Goal: Transaction & Acquisition: Purchase product/service

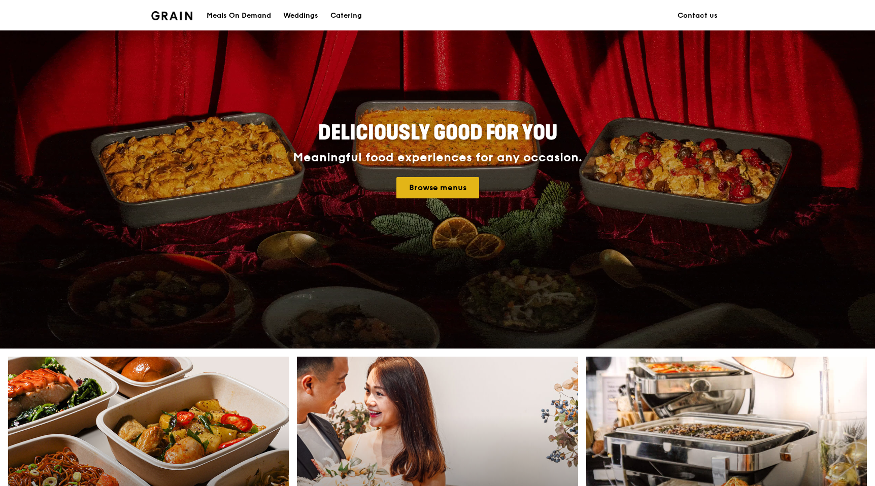
scroll to position [60, 0]
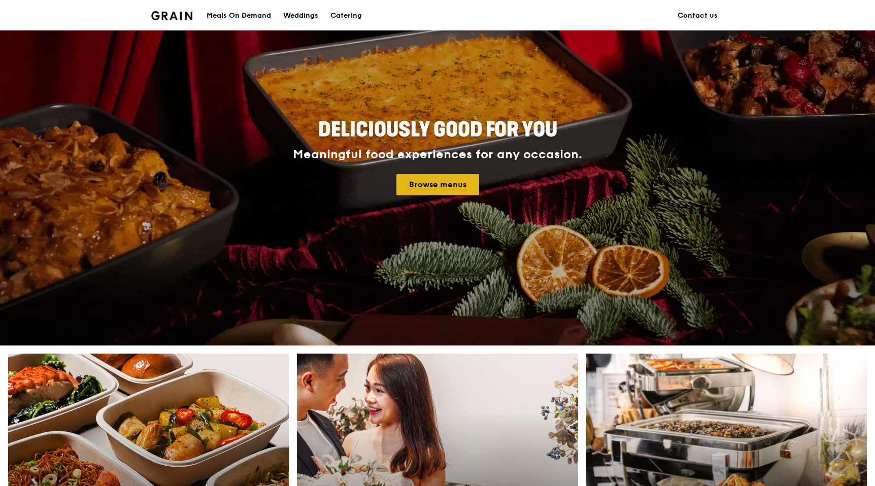
click at [446, 185] on link "Browse menus" at bounding box center [437, 184] width 83 height 21
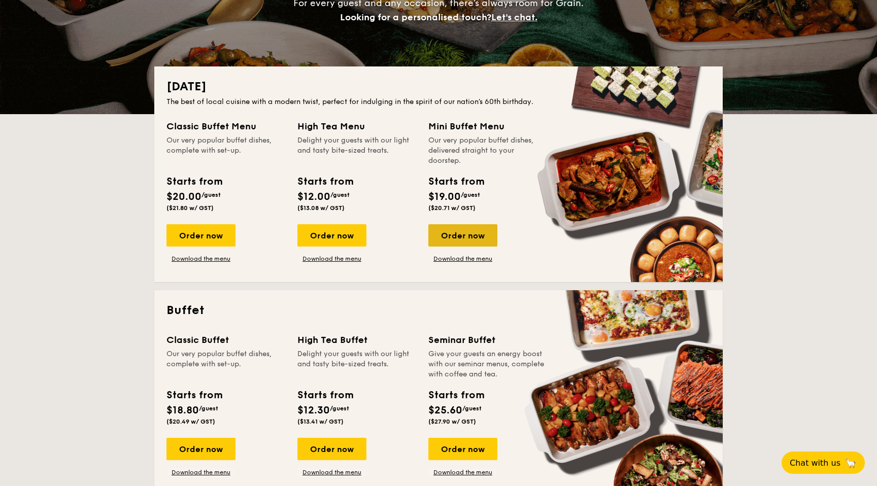
scroll to position [179, 0]
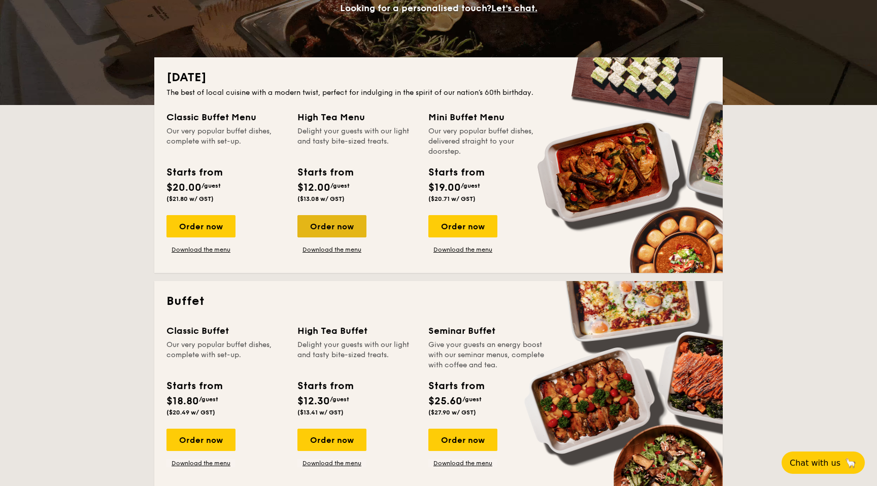
click at [337, 222] on div "Order now" at bounding box center [331, 226] width 69 height 22
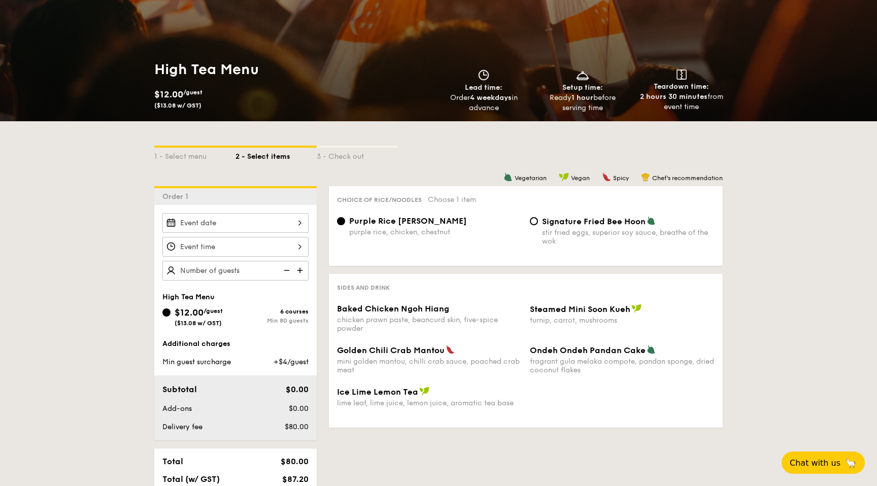
scroll to position [100, 0]
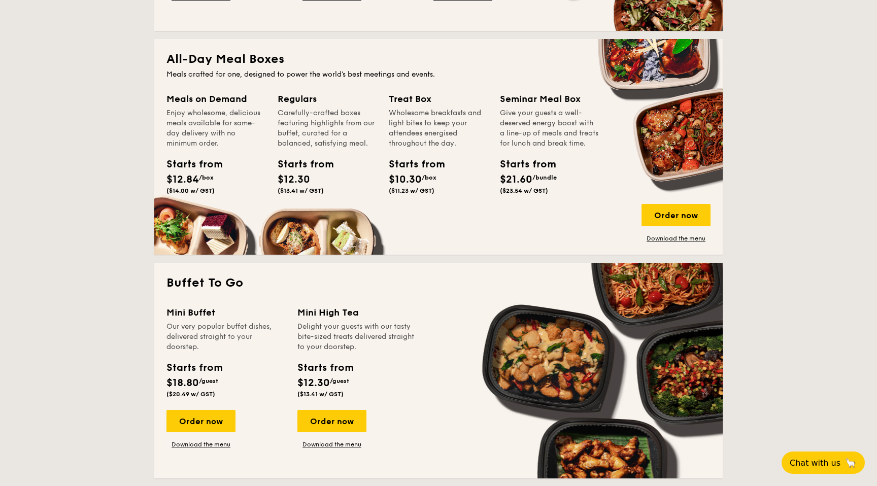
scroll to position [652, 0]
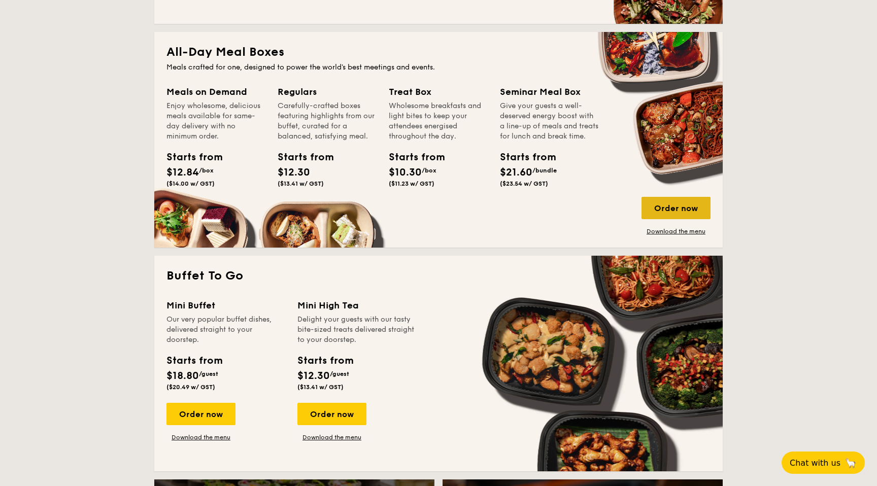
click at [695, 208] on div "Order now" at bounding box center [675, 208] width 69 height 22
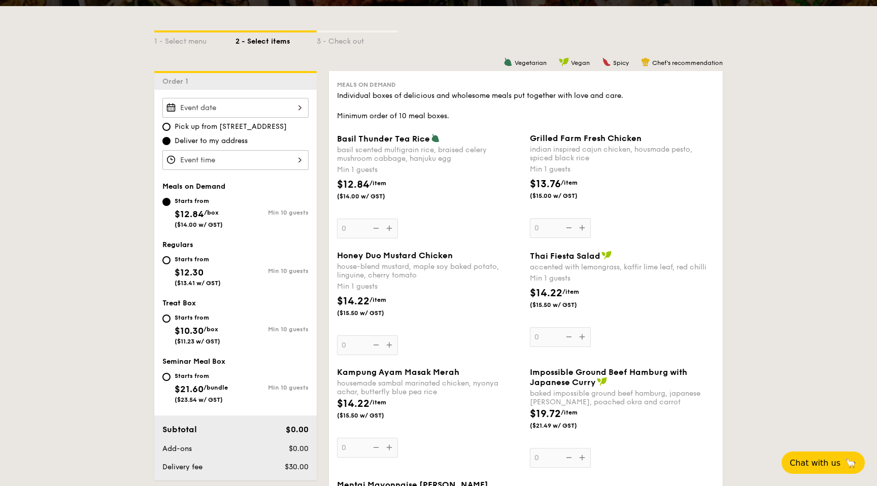
scroll to position [160, 0]
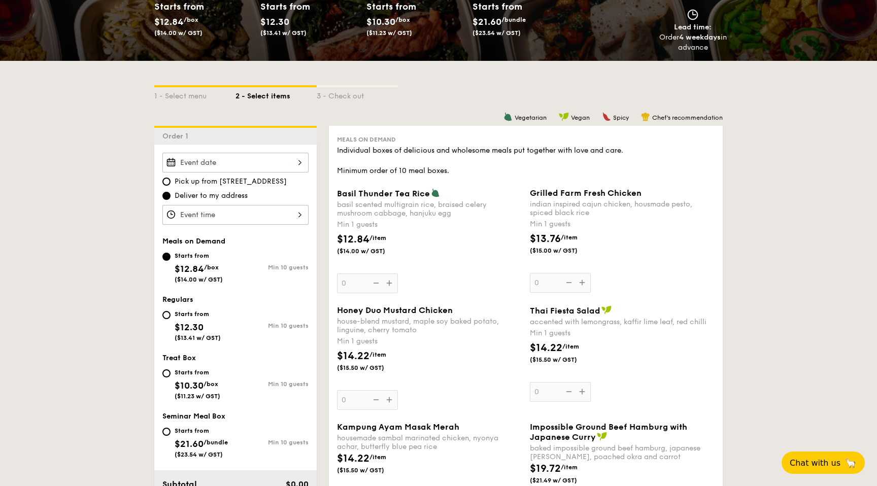
click at [171, 314] on div "Starts from $12.30 ($13.41 w/ GST)" at bounding box center [198, 324] width 73 height 33
click at [171, 314] on input "Starts from $12.30 ($13.41 w/ GST) Min 10 guests" at bounding box center [166, 315] width 8 height 8
radio input "true"
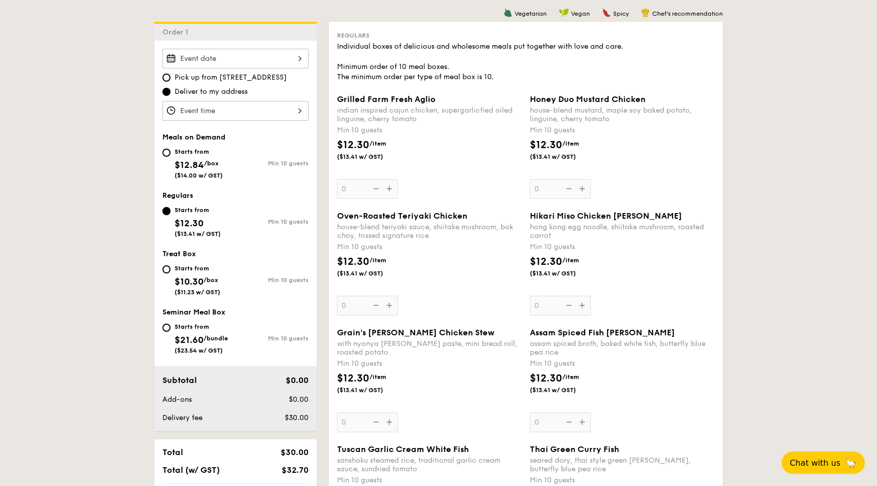
scroll to position [267, 0]
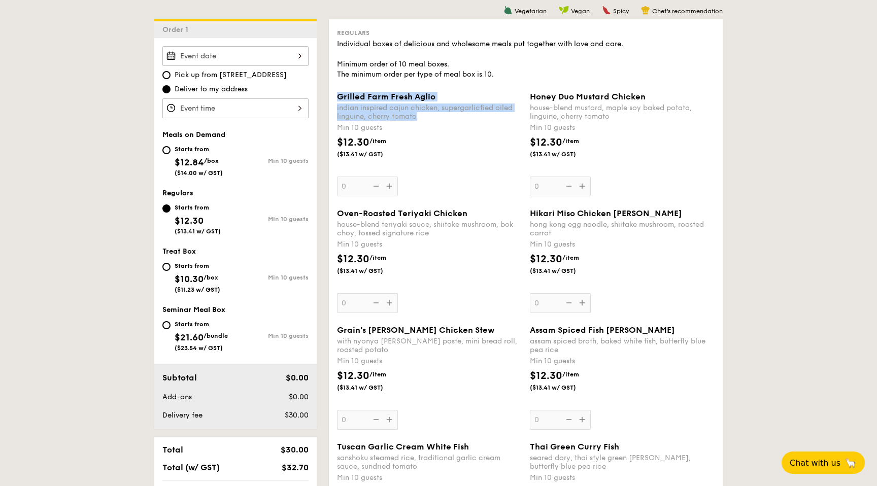
drag, startPoint x: 418, startPoint y: 118, endPoint x: 339, endPoint y: 99, distance: 80.9
click at [339, 99] on div "Grilled Farm Fresh Aglio indian inspired cajun chicken, supergarlicfied oiled l…" at bounding box center [429, 106] width 185 height 29
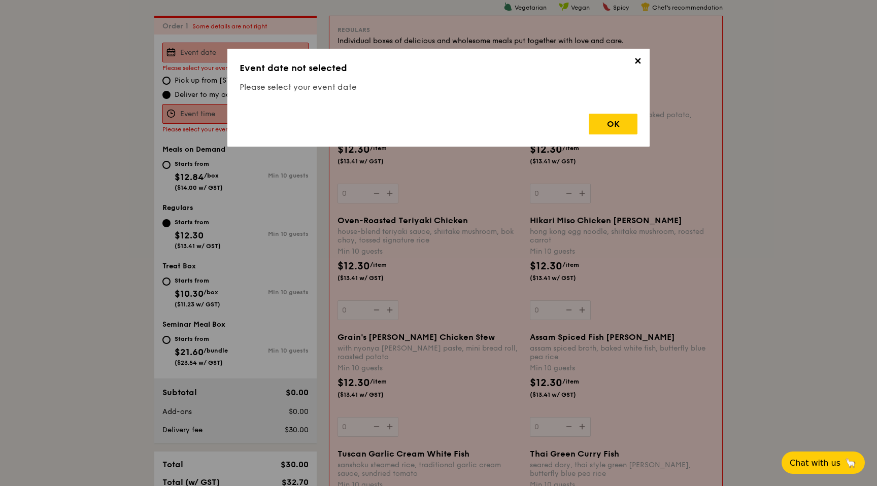
scroll to position [271, 0]
copy div "Grilled Farm Fresh Aglio indian inspired cajun chicken, supergarlicfied oiled l…"
click at [633, 64] on span "✕" at bounding box center [637, 63] width 14 height 14
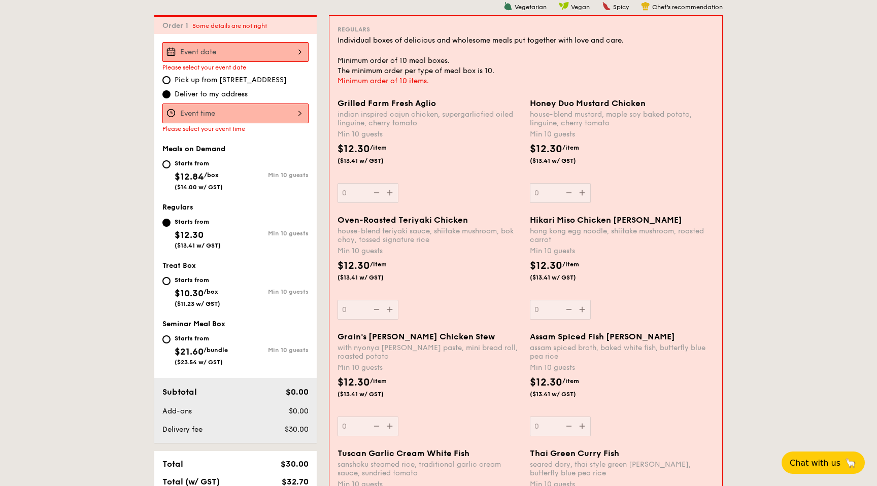
click at [453, 116] on div "indian inspired cajun chicken, supergarlicfied oiled linguine, cherry tomato" at bounding box center [429, 118] width 184 height 17
click at [398, 183] on input "0" at bounding box center [367, 193] width 61 height 20
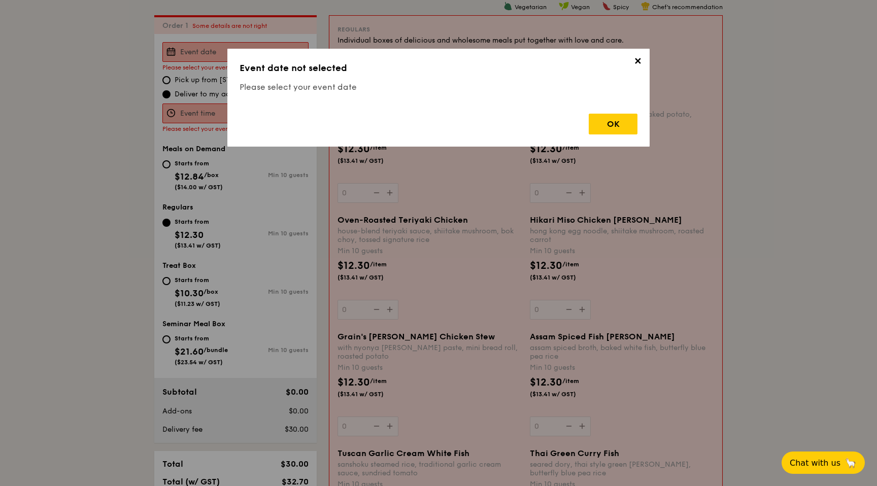
click at [639, 62] on span "✕" at bounding box center [637, 63] width 14 height 14
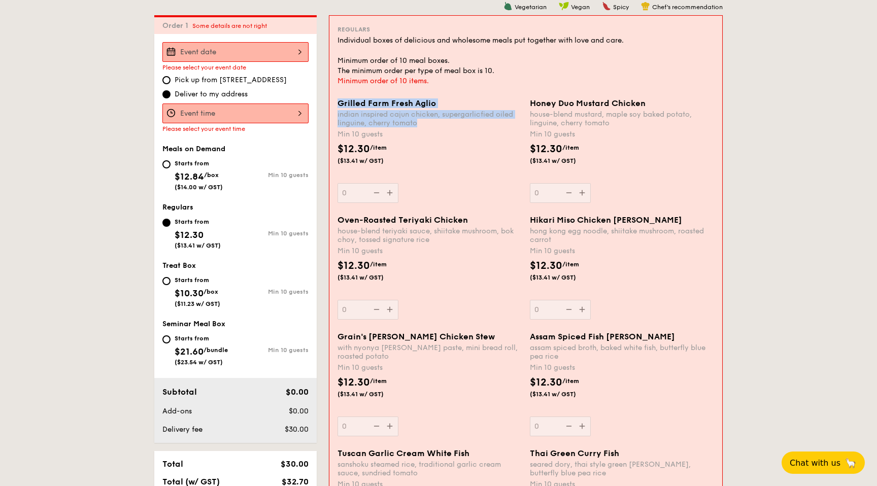
drag, startPoint x: 421, startPoint y: 121, endPoint x: 339, endPoint y: 105, distance: 83.4
click at [339, 105] on div "Grilled Farm Fresh Aglio indian inspired cajun chicken, supergarlicfied oiled l…" at bounding box center [429, 112] width 184 height 29
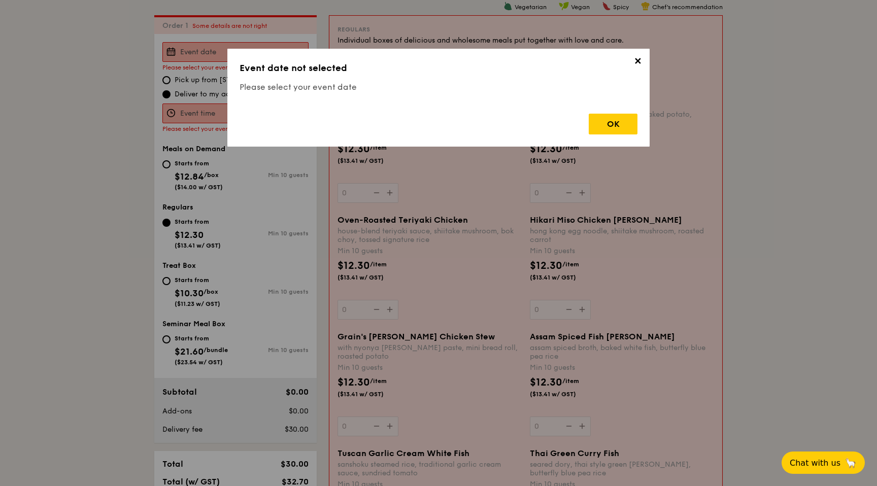
copy div "Grilled Farm Fresh Aglio indian inspired cajun chicken, supergarlicfied oiled l…"
click at [640, 60] on span "✕" at bounding box center [637, 63] width 14 height 14
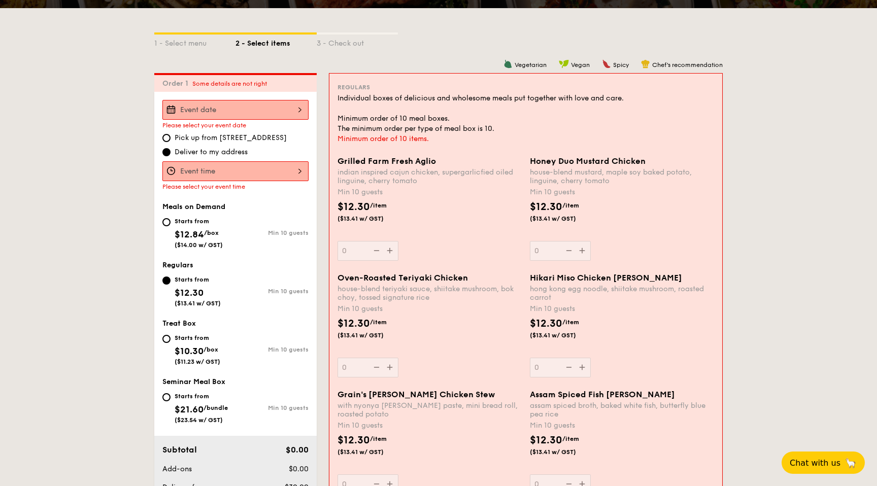
scroll to position [216, 0]
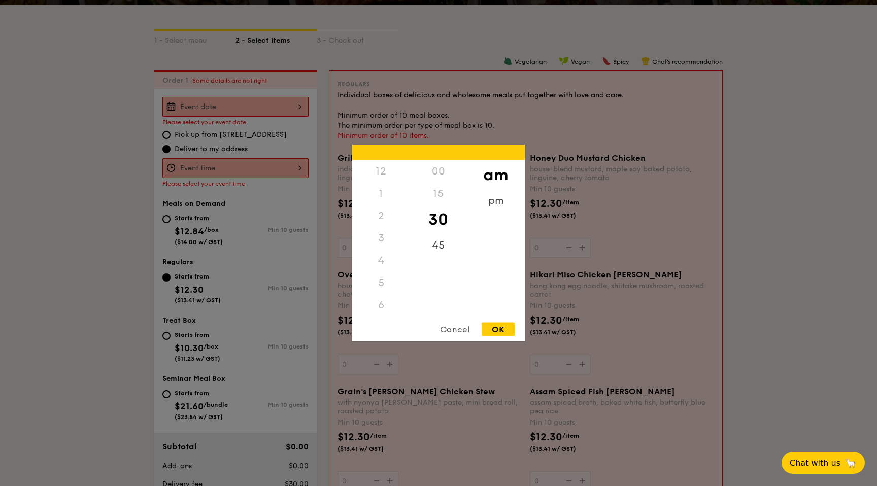
click at [238, 168] on div "12 1 2 3 4 5 6 7 8 9 10 11 00 15 30 45 am pm Cancel OK" at bounding box center [235, 168] width 146 height 20
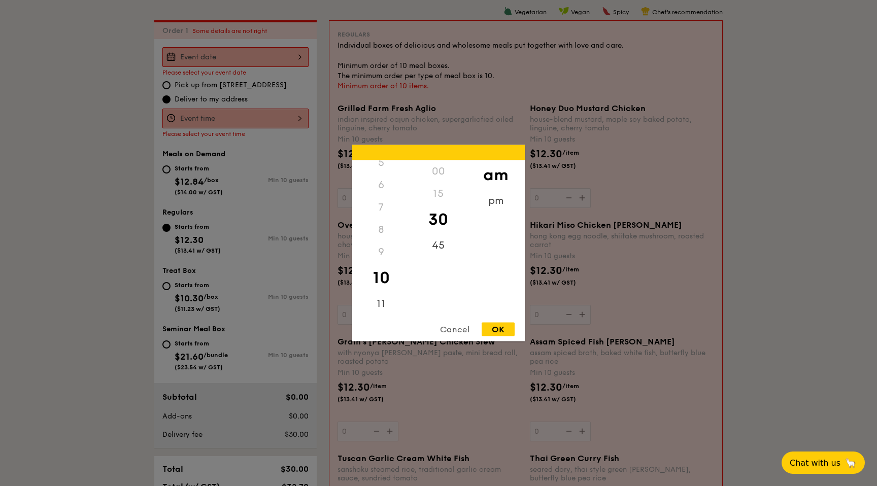
scroll to position [270, 0]
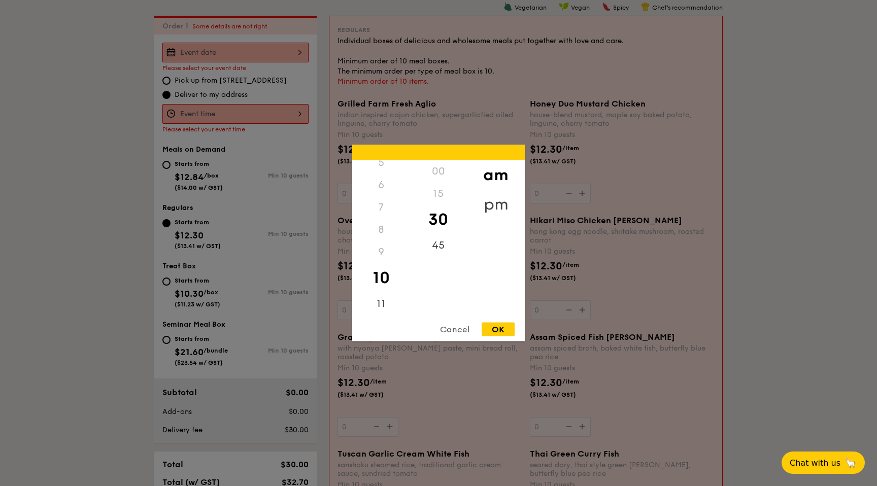
click at [499, 199] on div "pm" at bounding box center [495, 204] width 57 height 29
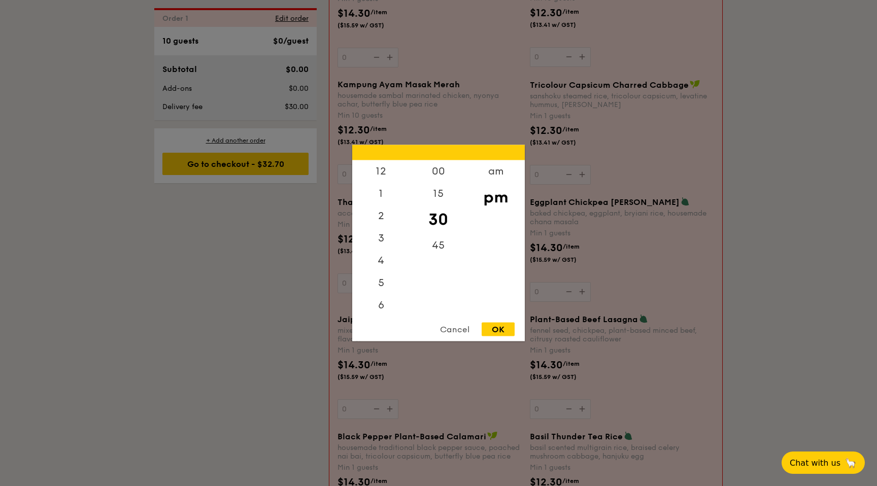
scroll to position [841, 0]
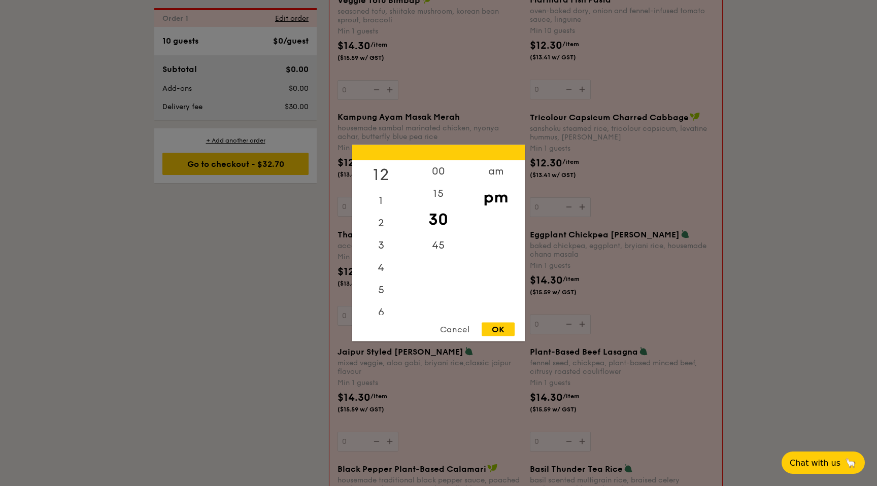
click at [384, 171] on div "12" at bounding box center [380, 174] width 57 height 29
click at [499, 328] on div "OK" at bounding box center [498, 330] width 33 height 14
type input "12:30PM"
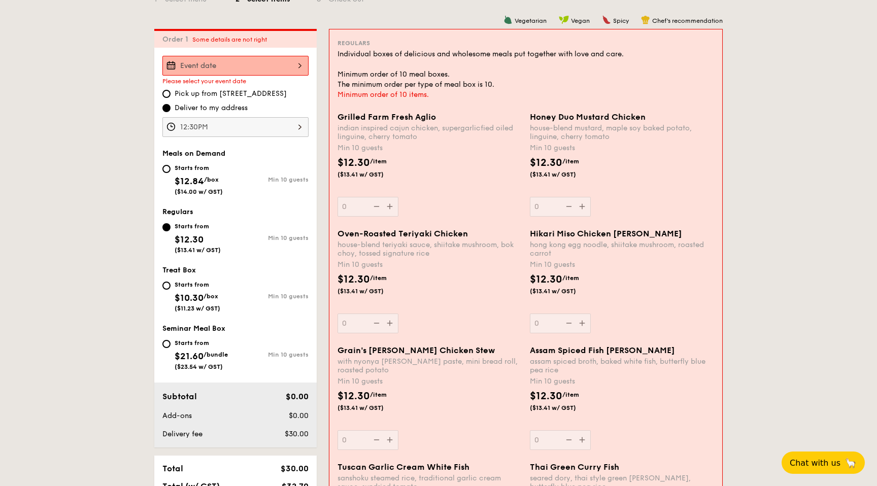
scroll to position [274, 0]
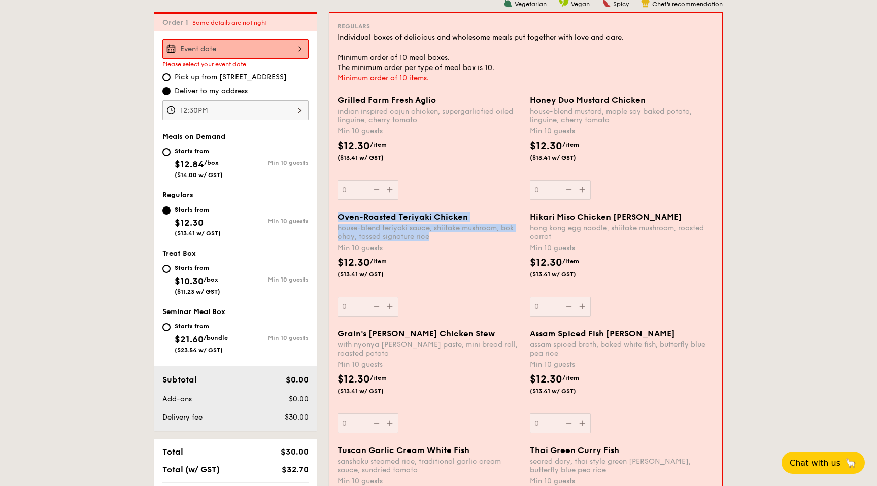
drag, startPoint x: 432, startPoint y: 237, endPoint x: 322, endPoint y: 222, distance: 111.2
copy div "Oven-Roasted Teriyaki Chicken house-blend teriyaki sauce, shiitake mushroom, bo…"
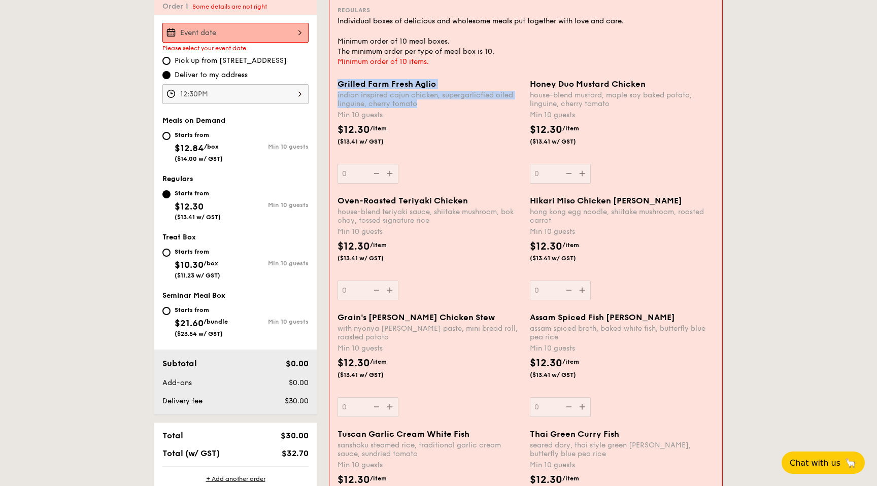
drag, startPoint x: 422, startPoint y: 104, endPoint x: 337, endPoint y: 83, distance: 87.1
click at [337, 83] on div "Grilled Farm Fresh Aglio indian inspired cajun chicken, supergarlicfied oiled l…" at bounding box center [429, 131] width 192 height 105
copy div "Grilled Farm Fresh Aglio indian inspired cajun chicken, supergarlicfied oiled l…"
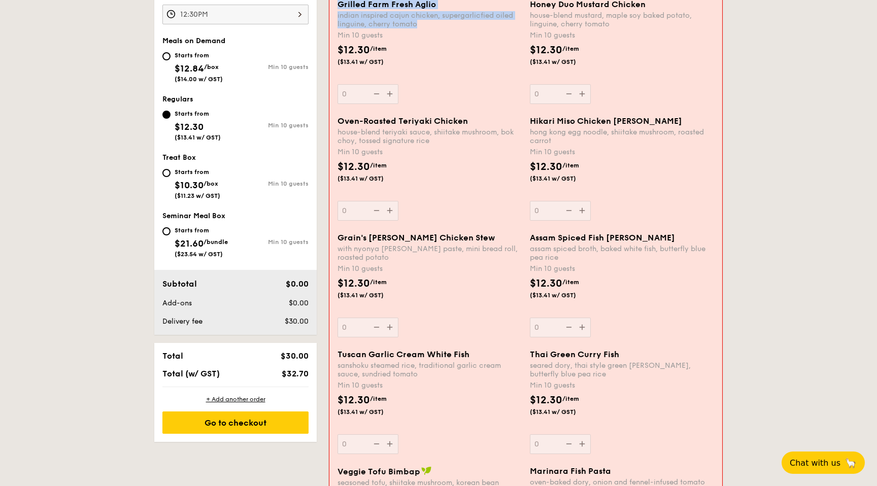
scroll to position [376, 0]
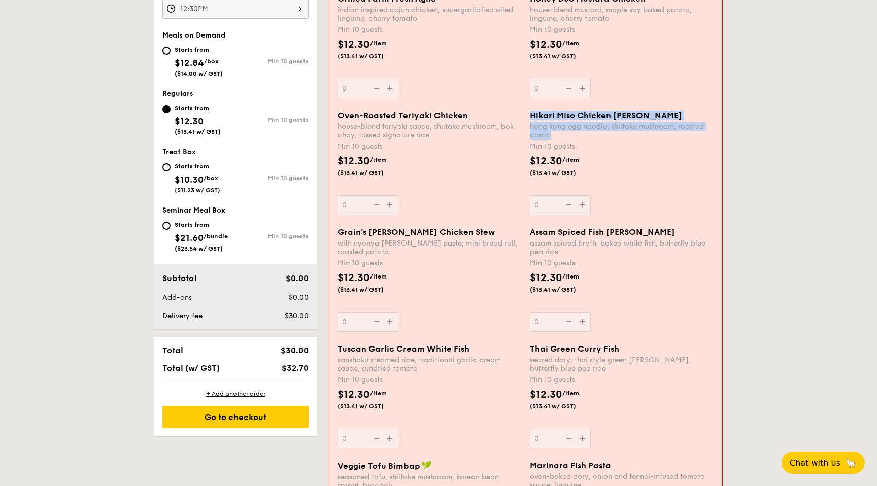
drag, startPoint x: 553, startPoint y: 136, endPoint x: 530, endPoint y: 115, distance: 31.6
click at [530, 115] on div "Hikari Miso Chicken Chow Mei hong kong egg noodle, shiitake mushroom, roasted c…" at bounding box center [622, 125] width 184 height 29
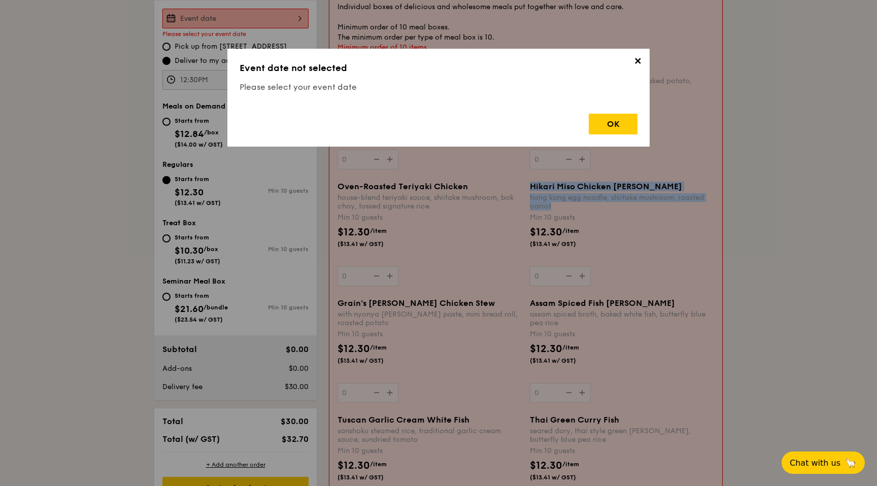
scroll to position [271, 0]
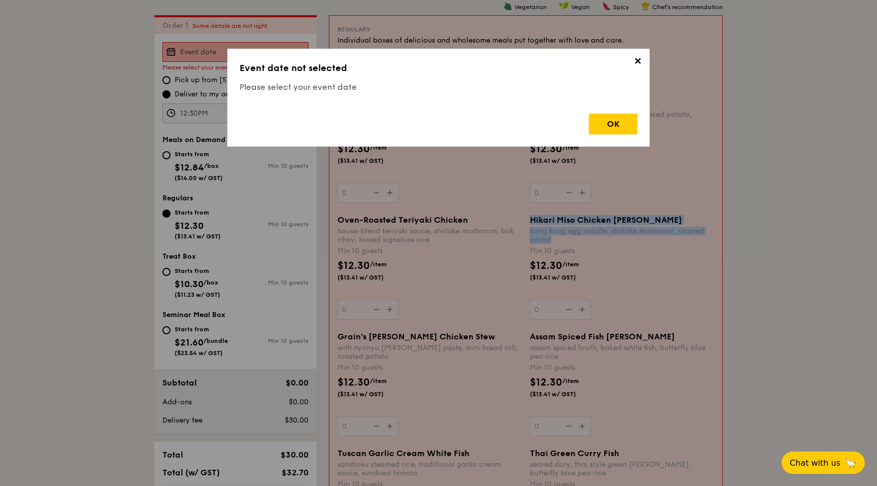
copy div "Hikari Miso Chicken Chow Mei hong kong egg noodle, shiitake mushroom, roasted c…"
click at [636, 60] on span "✕" at bounding box center [637, 63] width 14 height 14
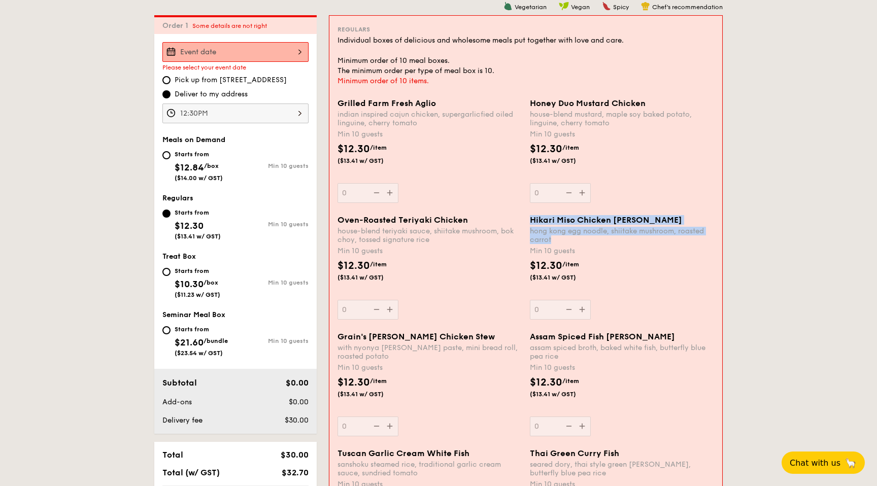
drag, startPoint x: 557, startPoint y: 243, endPoint x: 531, endPoint y: 219, distance: 35.2
click at [531, 219] on div "Hikari Miso Chicken Chow Mei hong kong egg noodle, shiitake mushroom, roasted c…" at bounding box center [622, 229] width 184 height 29
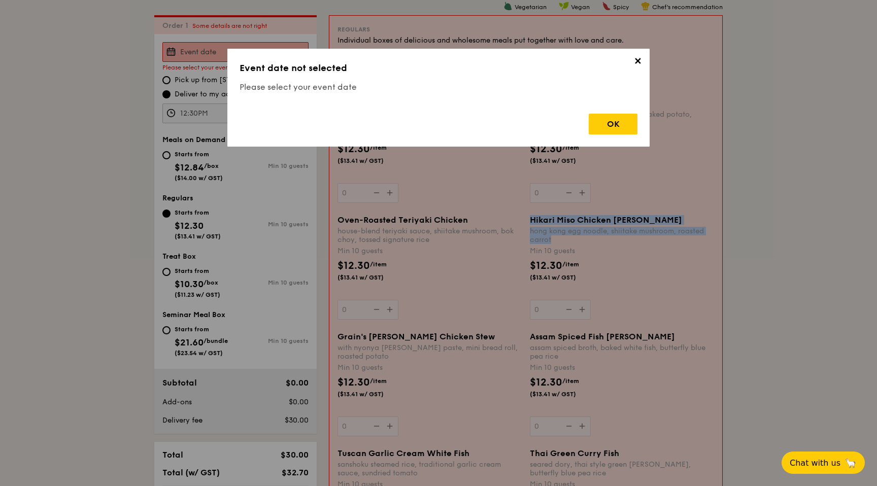
copy div "Hikari Miso Chicken Chow Mei hong kong egg noodle, shiitake mushroom, roasted c…"
click at [638, 61] on span "✕" at bounding box center [637, 63] width 14 height 14
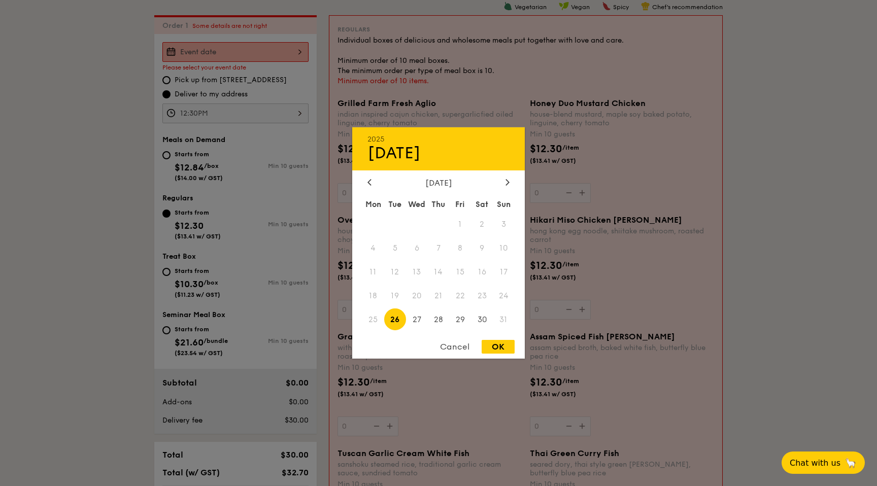
click at [230, 54] on div "2025 Aug 26 August 2025 Mon Tue Wed Thu Fri Sat Sun 1 2 3 4 5 6 7 8 9 10 11 12 …" at bounding box center [235, 52] width 146 height 20
click at [415, 323] on span "27" at bounding box center [417, 320] width 22 height 22
click at [440, 323] on span "28" at bounding box center [439, 320] width 22 height 22
click at [461, 295] on span "22" at bounding box center [460, 296] width 22 height 22
click at [461, 350] on div "Cancel" at bounding box center [455, 347] width 50 height 14
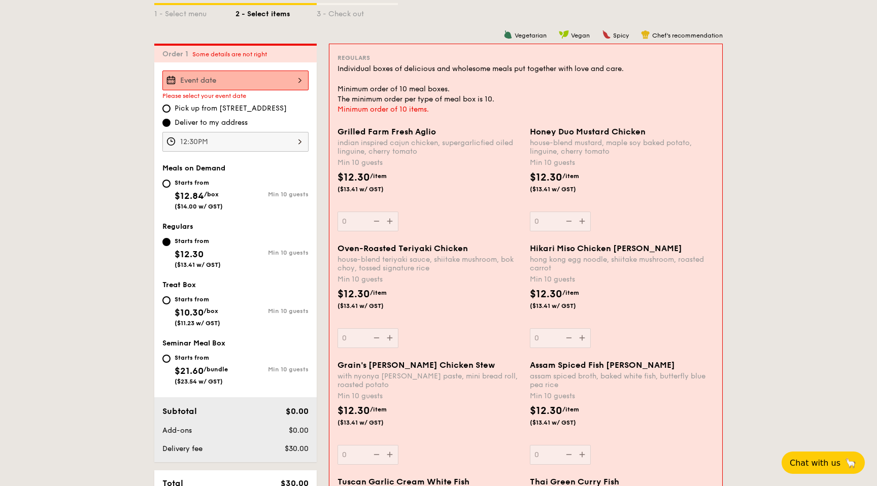
scroll to position [240, 0]
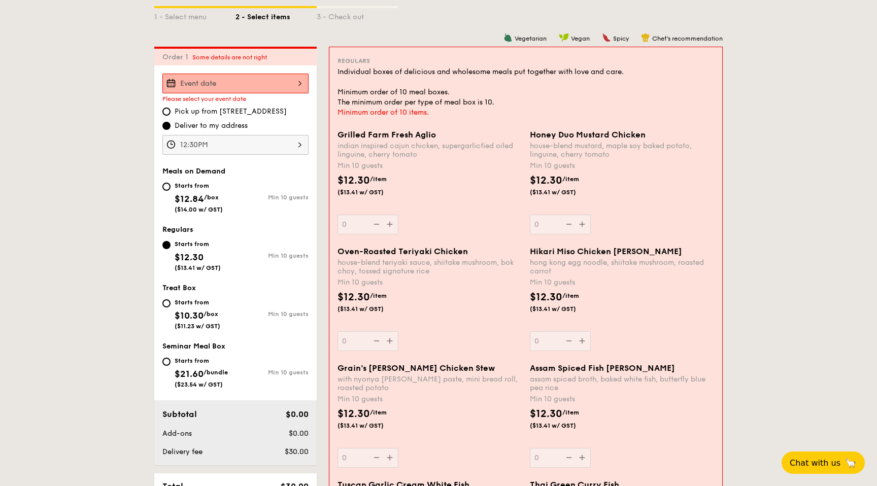
click at [273, 90] on div at bounding box center [235, 84] width 146 height 20
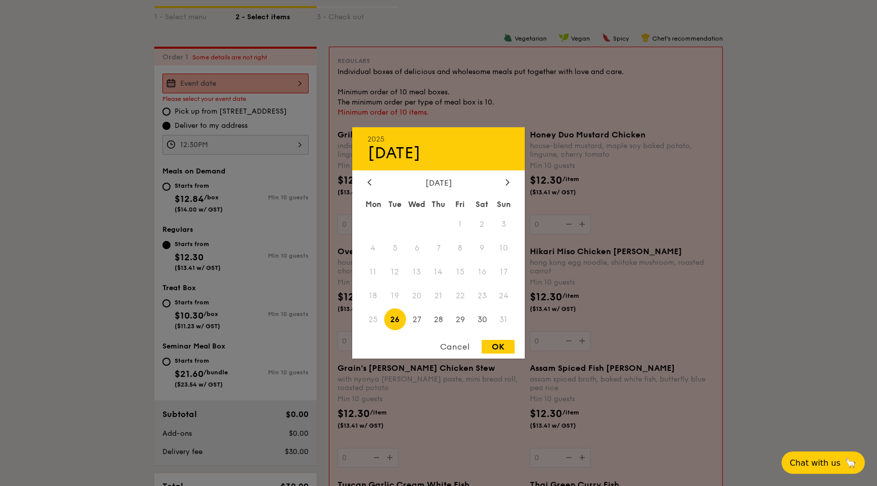
click at [464, 302] on span "22" at bounding box center [460, 296] width 22 height 22
click at [463, 296] on span "22" at bounding box center [460, 296] width 22 height 22
click at [457, 353] on div "Cancel" at bounding box center [455, 347] width 50 height 14
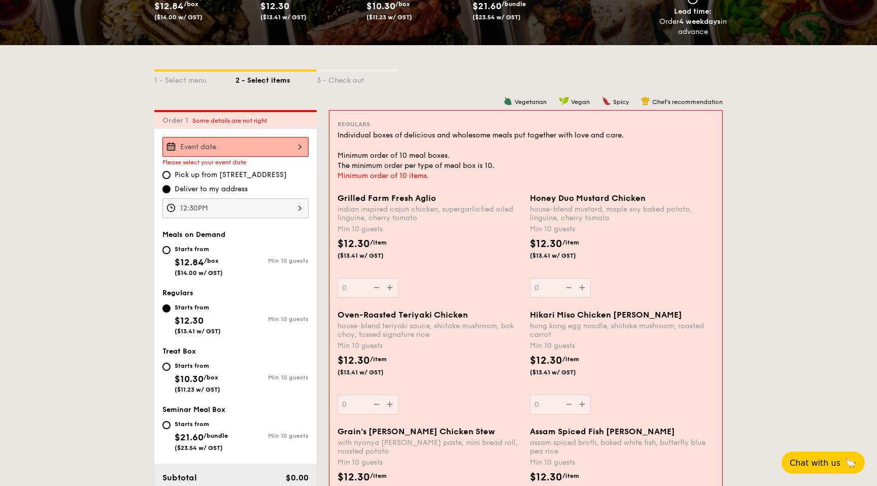
scroll to position [166, 0]
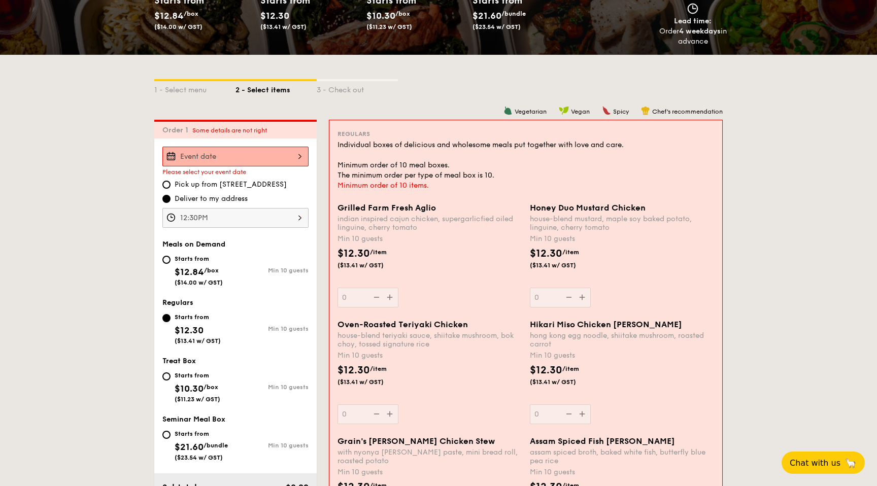
click at [194, 256] on div "Starts from" at bounding box center [199, 259] width 48 height 8
click at [171, 256] on input "Starts from $12.84 /box ($14.00 w/ GST) Min 10 guests" at bounding box center [166, 260] width 8 height 8
radio input "true"
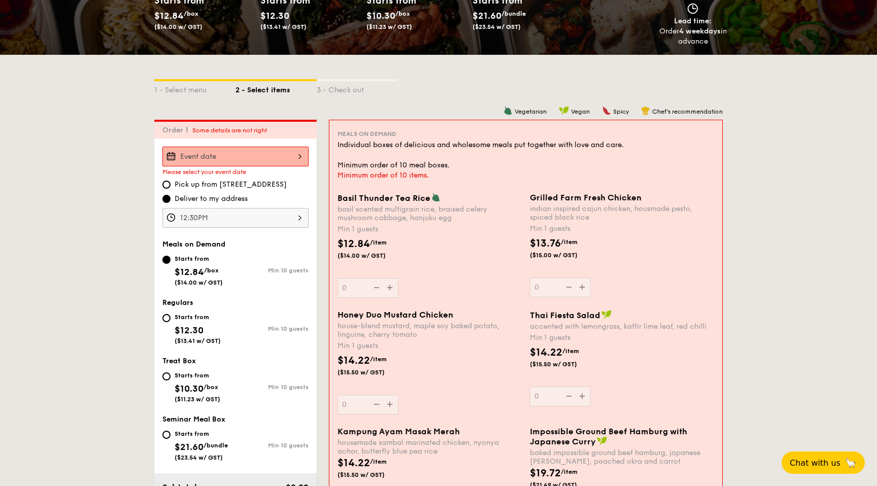
click at [275, 163] on div at bounding box center [235, 157] width 146 height 20
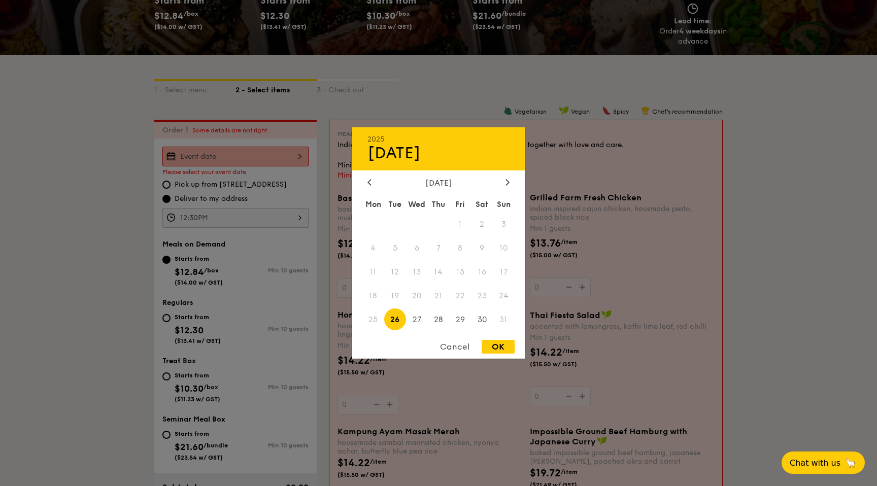
click at [431, 308] on div "Mon Tue Wed Thu Fri Sat Sun 1 2 3 4 5 6 7 8 9 10 11 12 13 14 15 16 17 18 19 20 …" at bounding box center [438, 263] width 173 height 137
click at [452, 301] on span "22" at bounding box center [460, 296] width 22 height 22
click at [461, 346] on div "Cancel" at bounding box center [455, 347] width 50 height 14
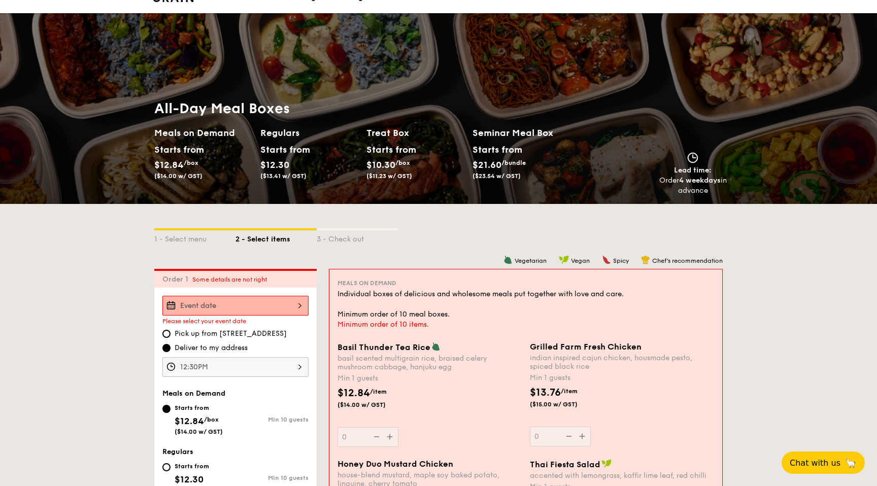
scroll to position [0, 0]
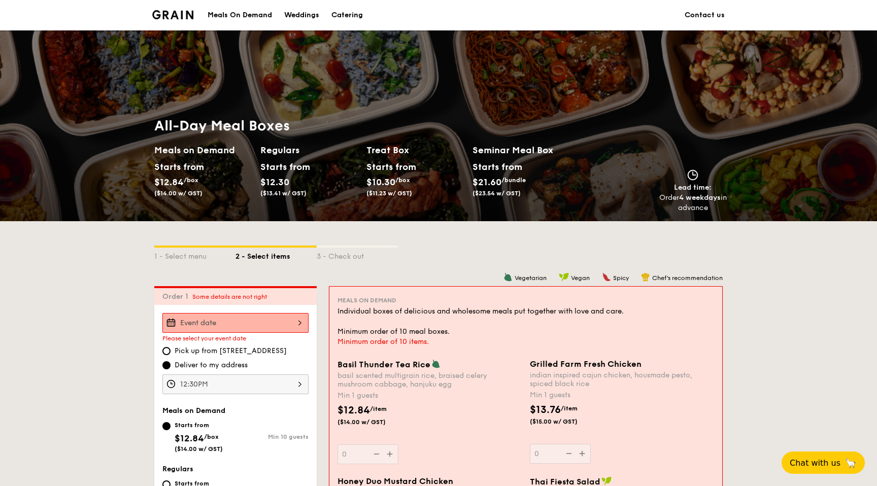
click at [233, 16] on div "Meals On Demand" at bounding box center [240, 15] width 64 height 30
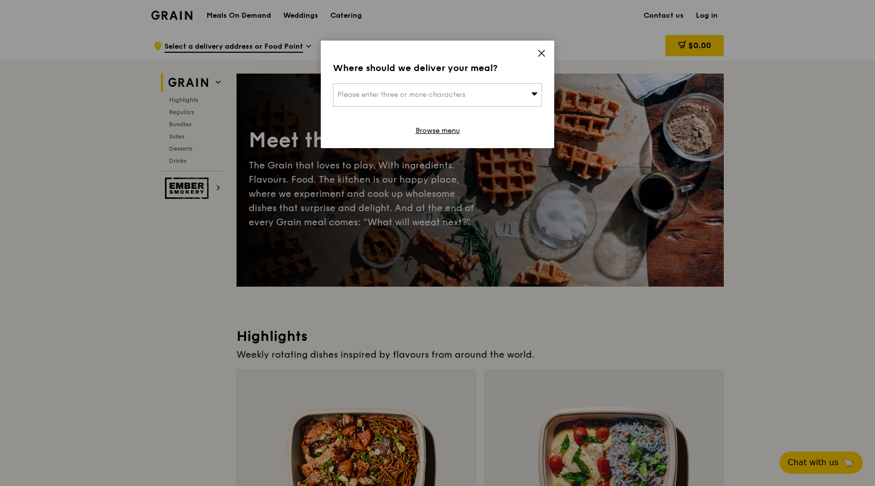
click at [544, 48] on div "Where should we deliver your meal? Please enter three or more characters Browse…" at bounding box center [437, 95] width 233 height 108
click at [543, 50] on icon at bounding box center [541, 53] width 9 height 9
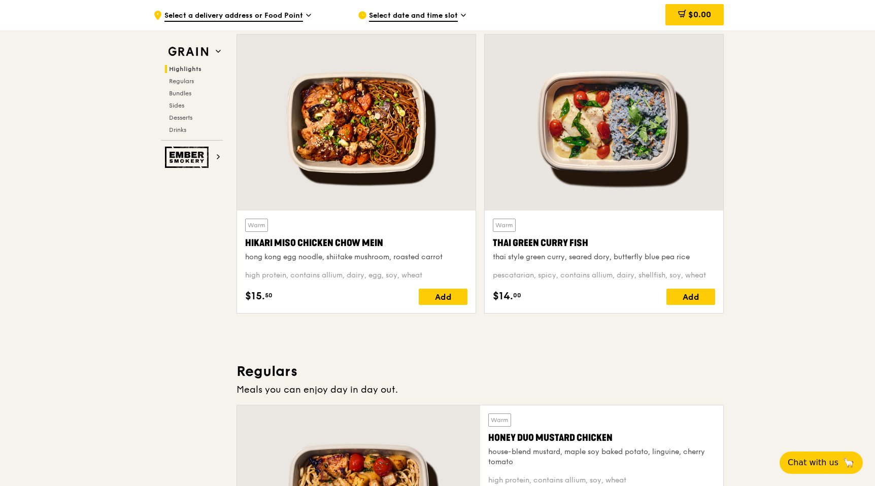
scroll to position [336, 0]
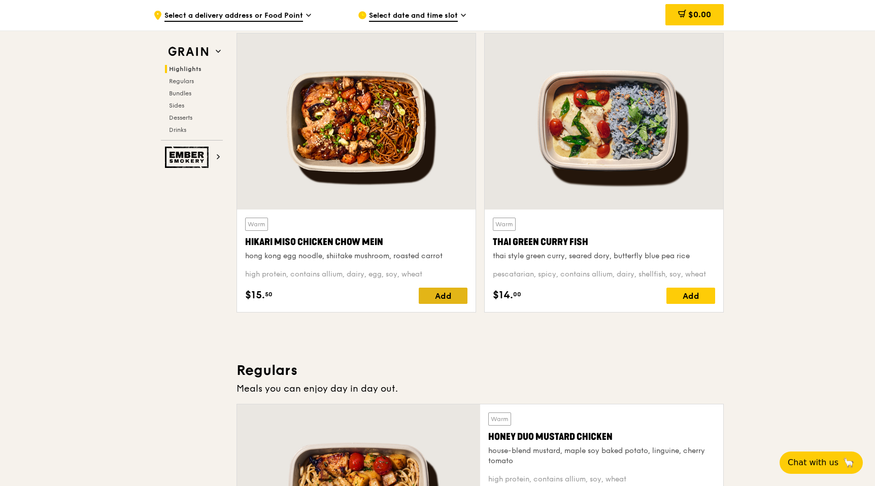
click at [445, 295] on div "Add" at bounding box center [443, 296] width 49 height 16
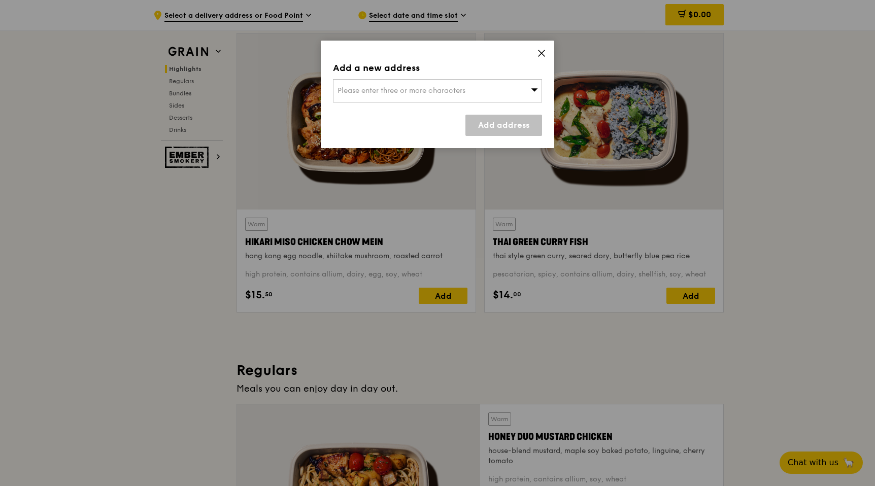
click at [425, 92] on span "Please enter three or more characters" at bounding box center [401, 90] width 128 height 9
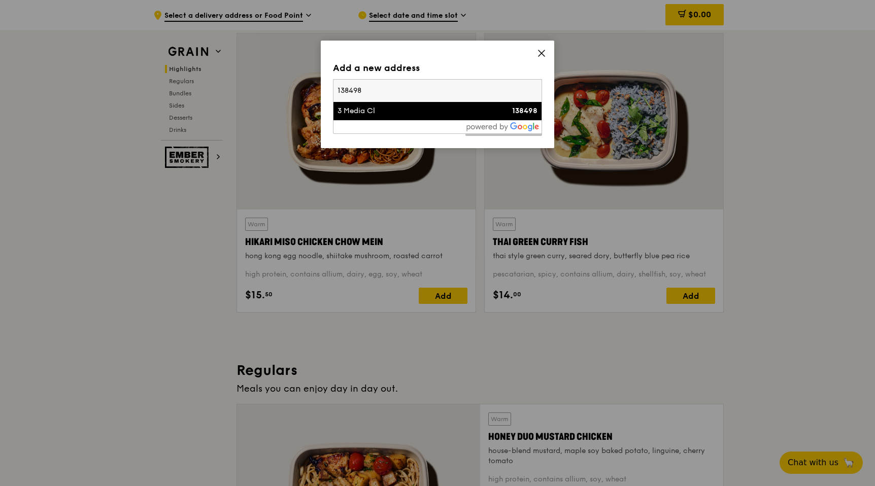
type input "138498"
click at [406, 111] on div "3 Media Cl" at bounding box center [412, 111] width 150 height 10
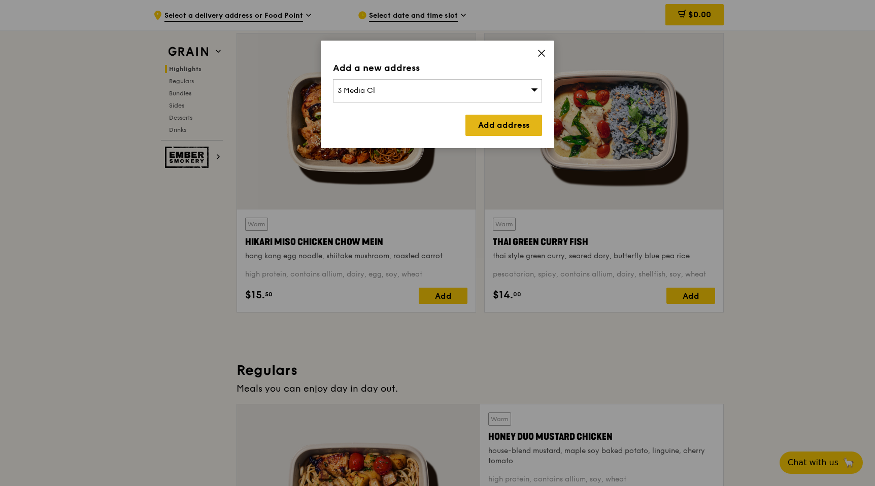
click at [503, 118] on link "Add address" at bounding box center [503, 125] width 77 height 21
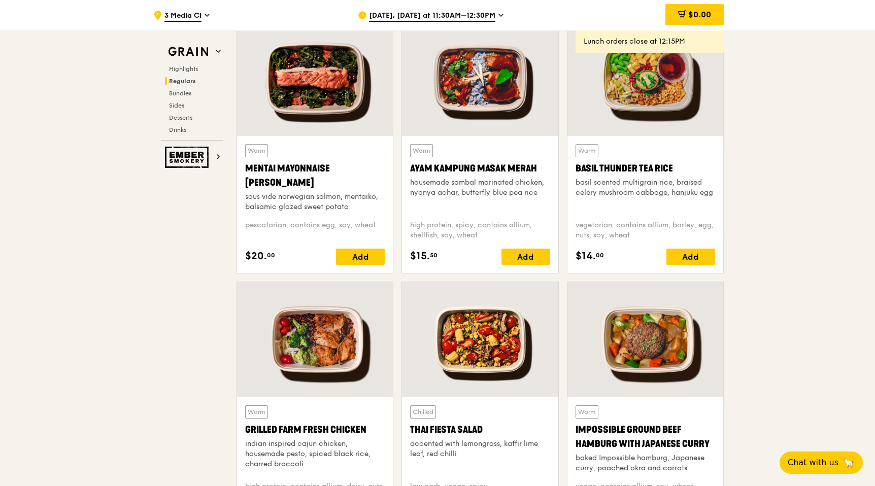
scroll to position [796, 0]
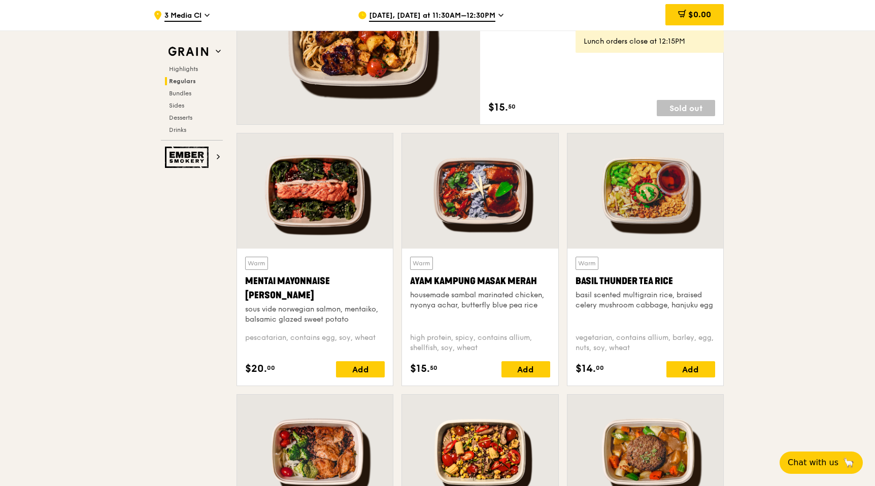
click at [189, 81] on span "Regulars" at bounding box center [182, 81] width 27 height 7
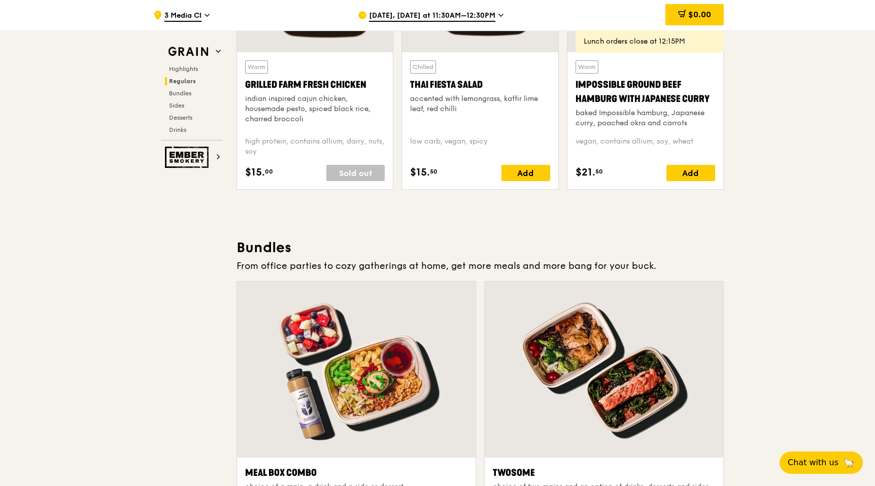
scroll to position [1292, 0]
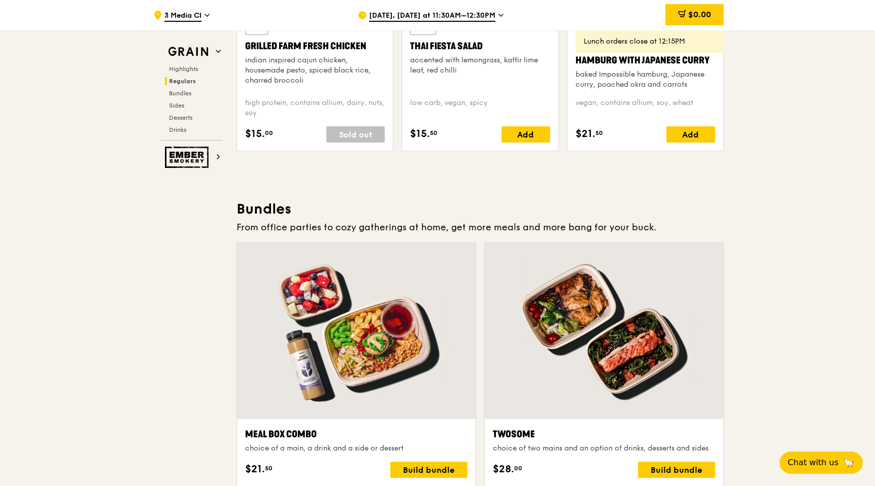
click at [459, 17] on span "Aug 20, Today at 11:30AM–12:30PM" at bounding box center [432, 16] width 126 height 11
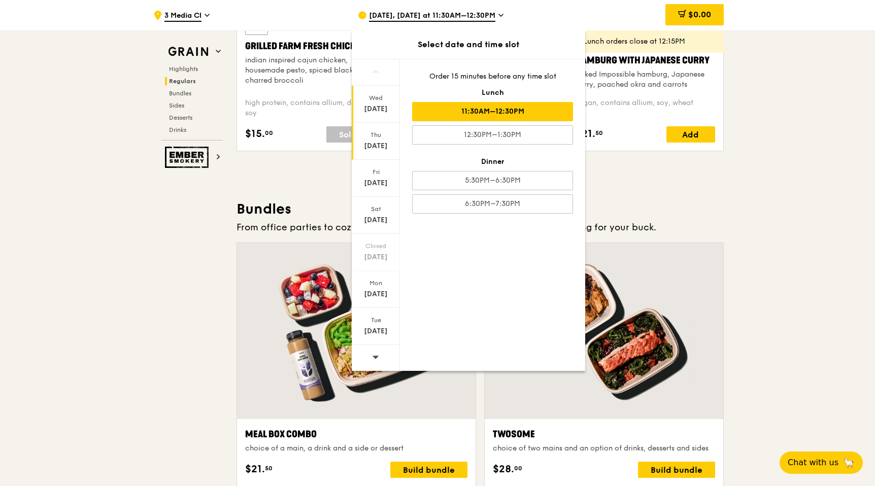
click at [370, 146] on div "Aug 21" at bounding box center [375, 146] width 45 height 10
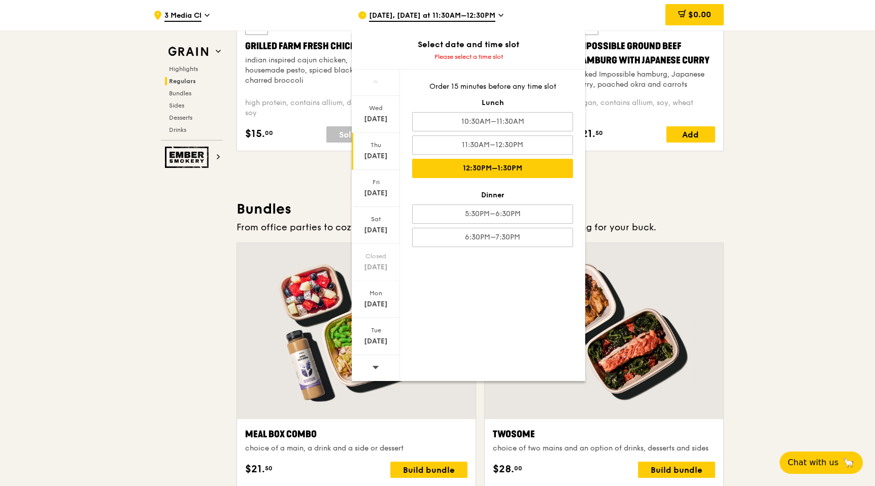
click at [486, 172] on div "12:30PM–1:30PM" at bounding box center [492, 168] width 161 height 19
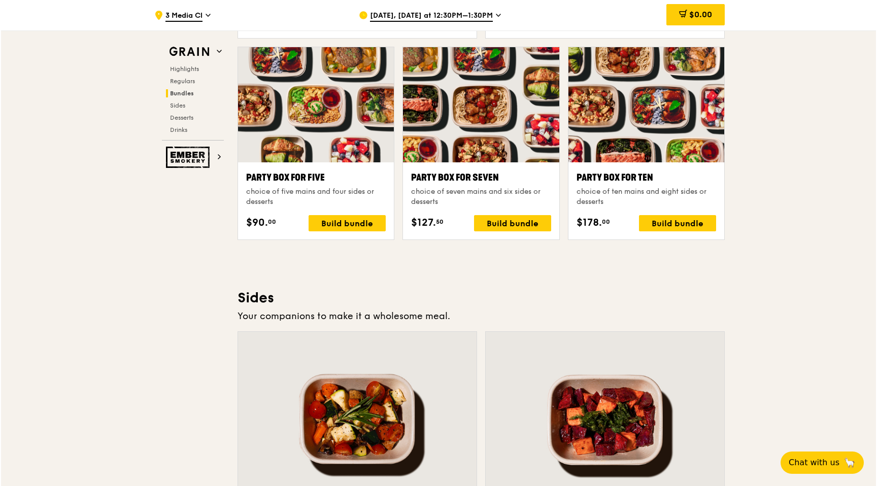
scroll to position [1985, 0]
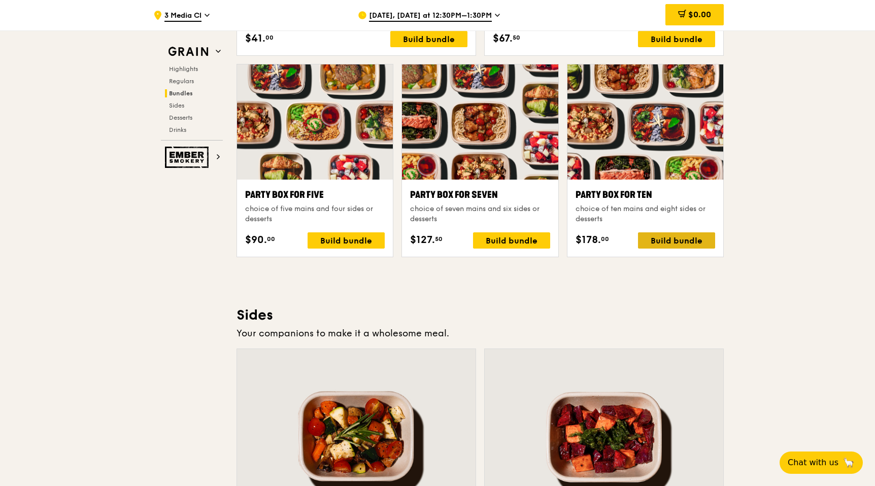
click at [670, 242] on div "Build bundle" at bounding box center [676, 240] width 77 height 16
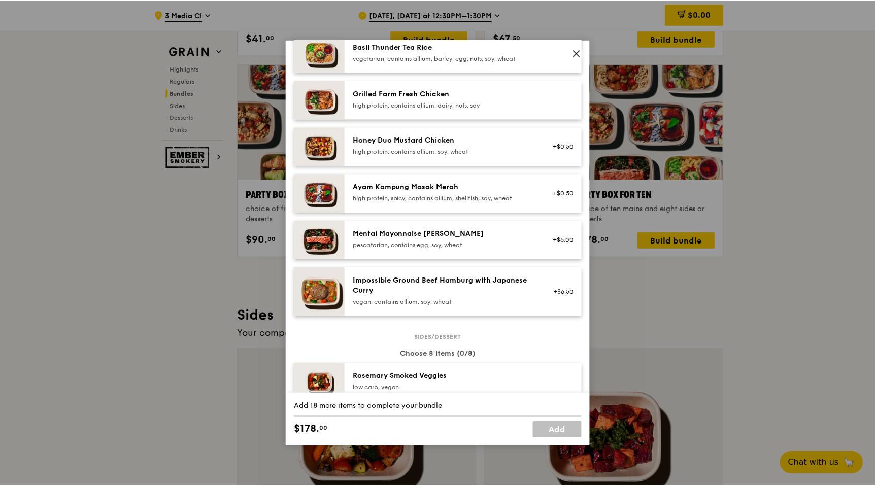
scroll to position [254, 0]
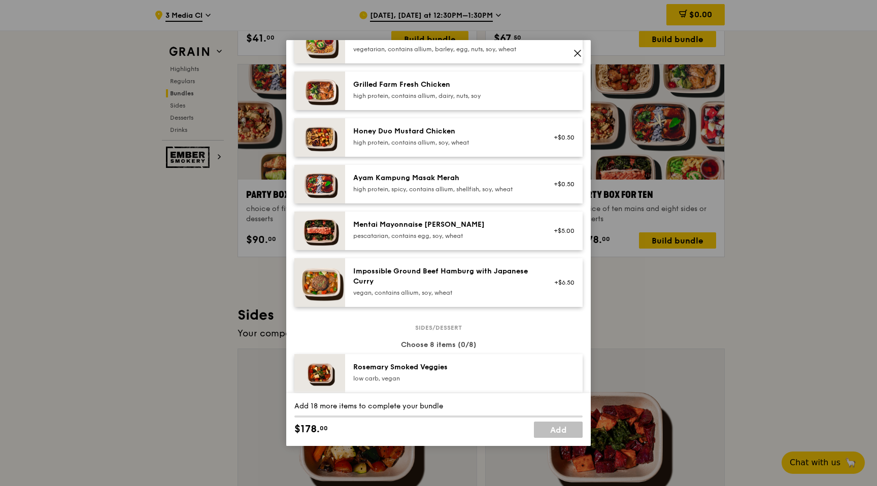
click at [576, 55] on icon at bounding box center [577, 53] width 9 height 9
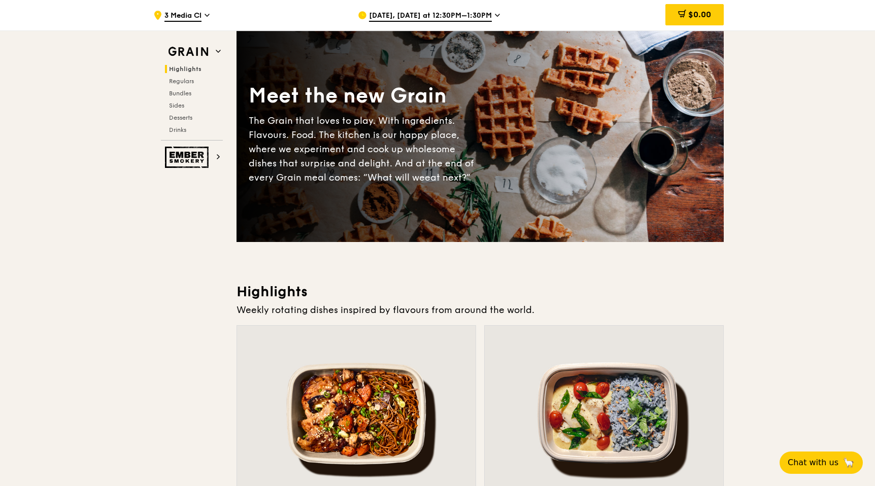
scroll to position [0, 0]
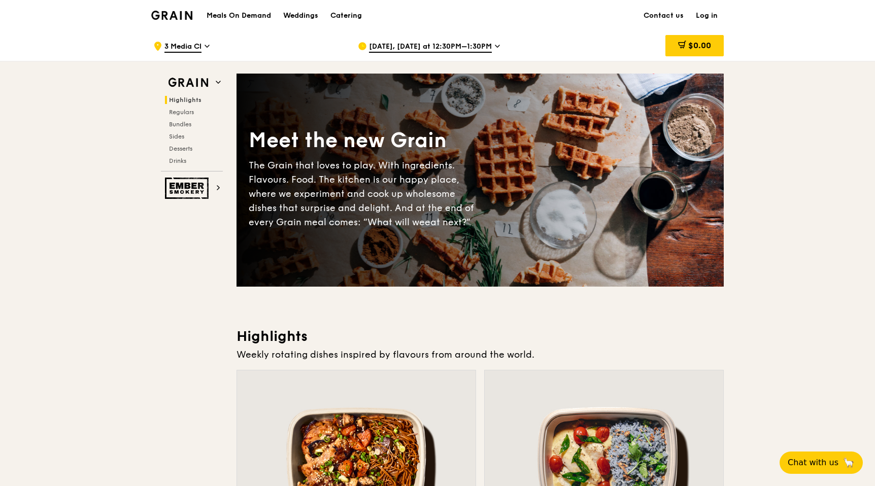
click at [243, 16] on h1 "Meals On Demand" at bounding box center [239, 16] width 64 height 10
click at [183, 16] on img at bounding box center [171, 15] width 41 height 9
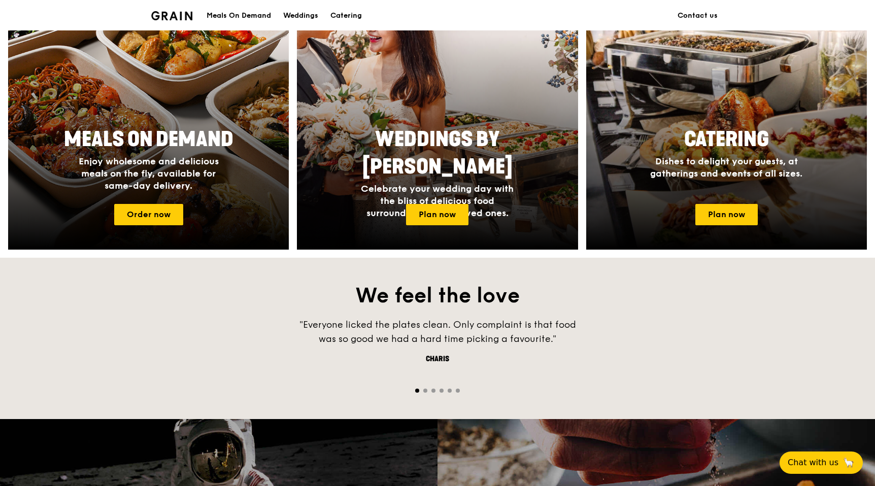
scroll to position [428, 0]
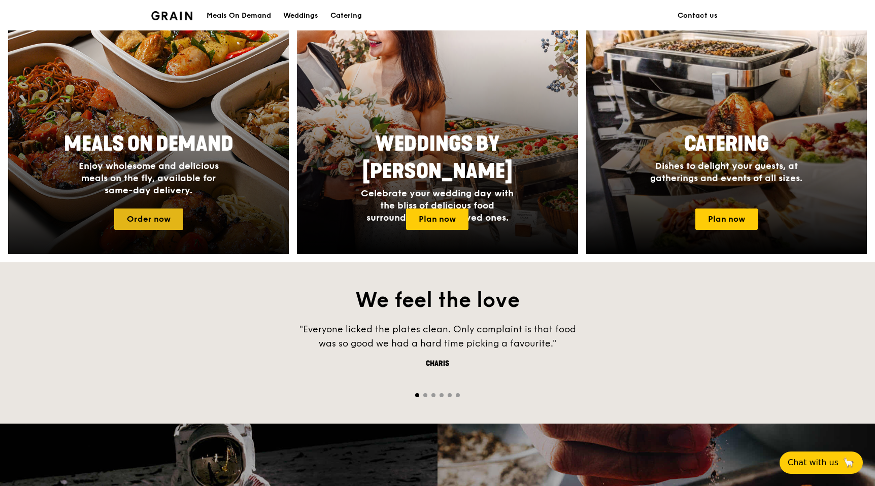
click at [159, 222] on link "Order now" at bounding box center [148, 219] width 69 height 21
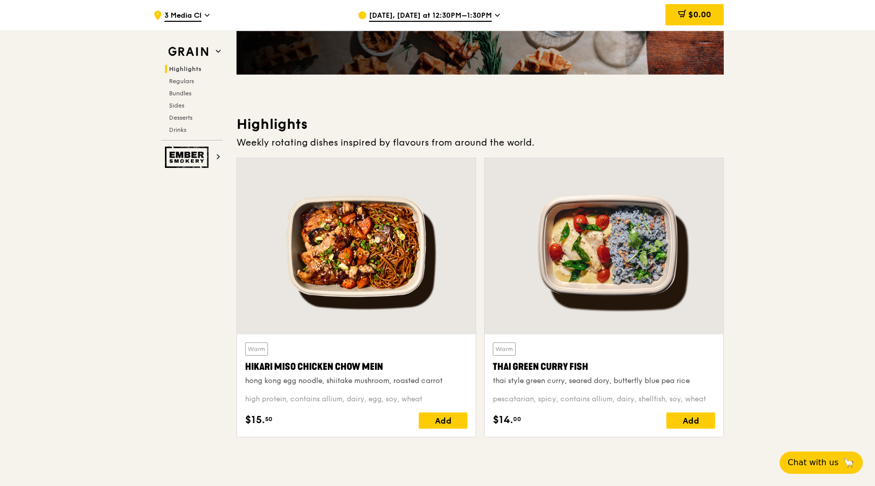
scroll to position [212, 0]
